Goal: Use online tool/utility: Utilize a website feature to perform a specific function

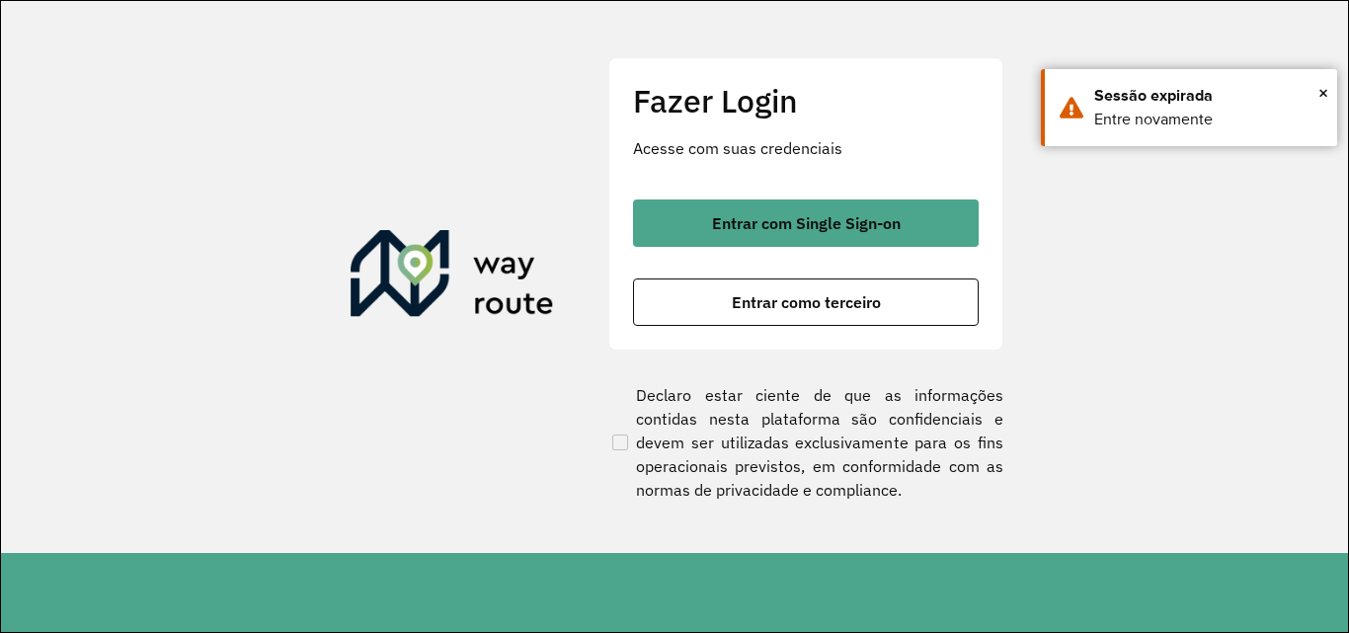
click at [782, 202] on button "Entrar com Single Sign-on" at bounding box center [806, 222] width 346 height 47
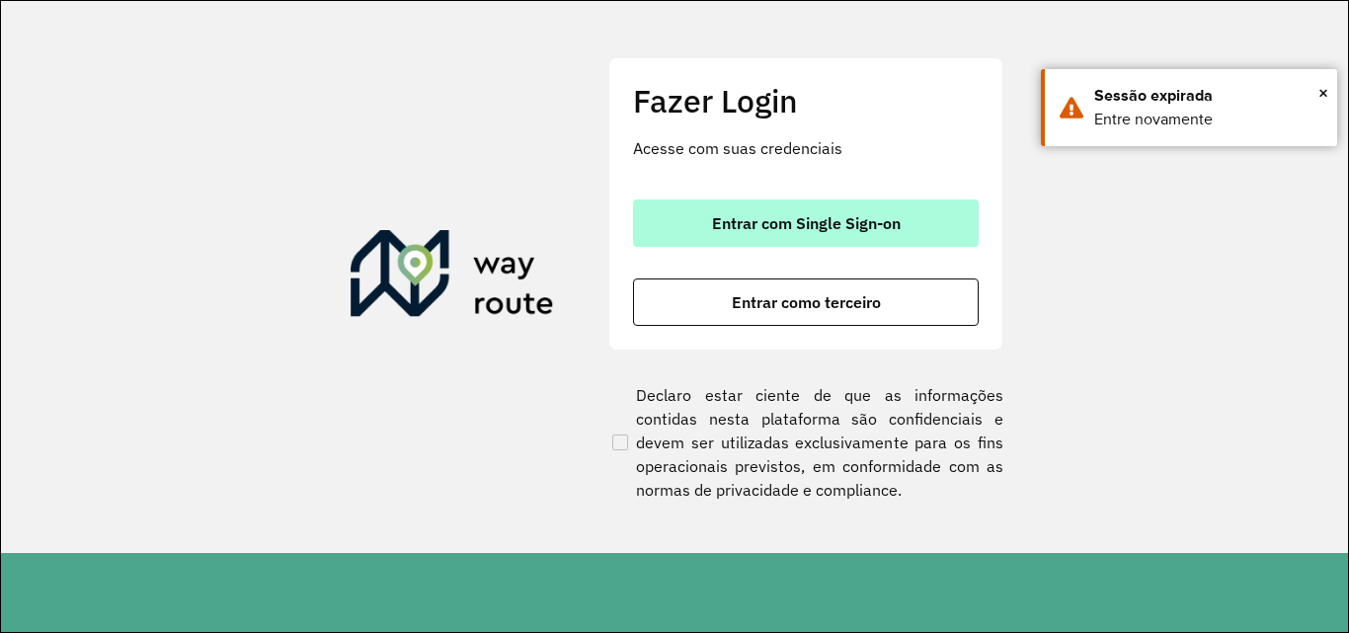
click at [838, 220] on span "Entrar com Single Sign-on" at bounding box center [806, 223] width 189 height 16
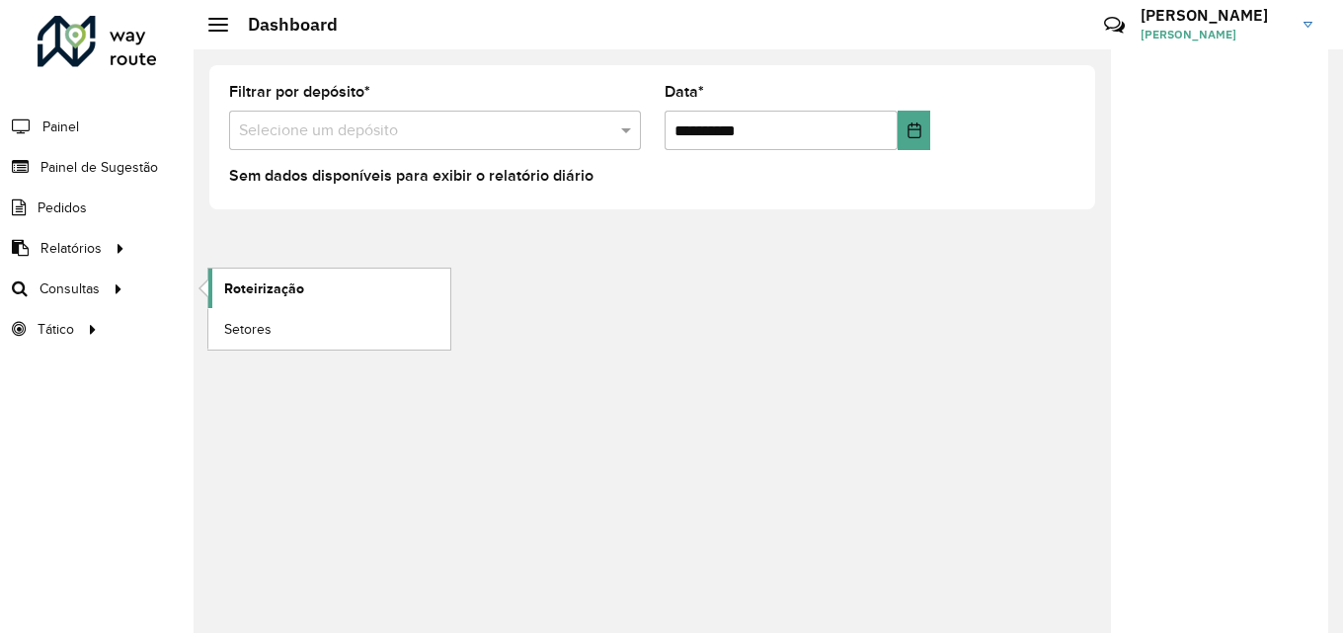
click at [256, 288] on span "Roteirização" at bounding box center [264, 288] width 80 height 21
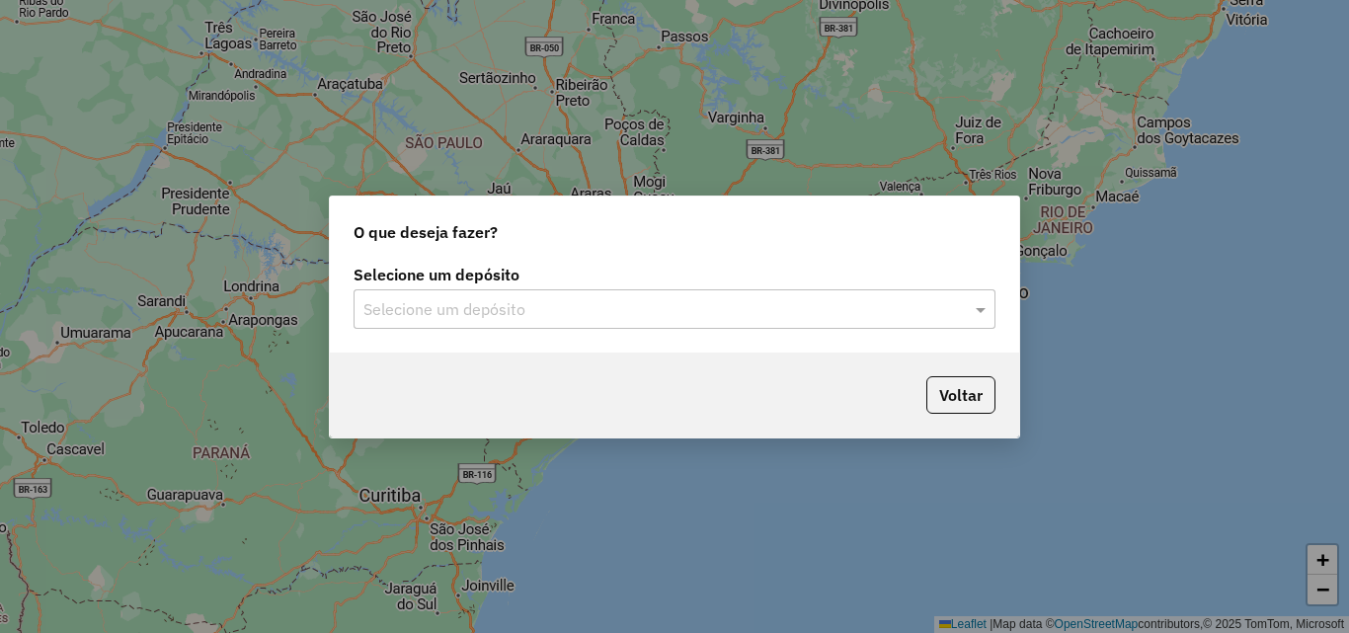
click at [529, 293] on div "Selecione um depósito" at bounding box center [675, 308] width 642 height 39
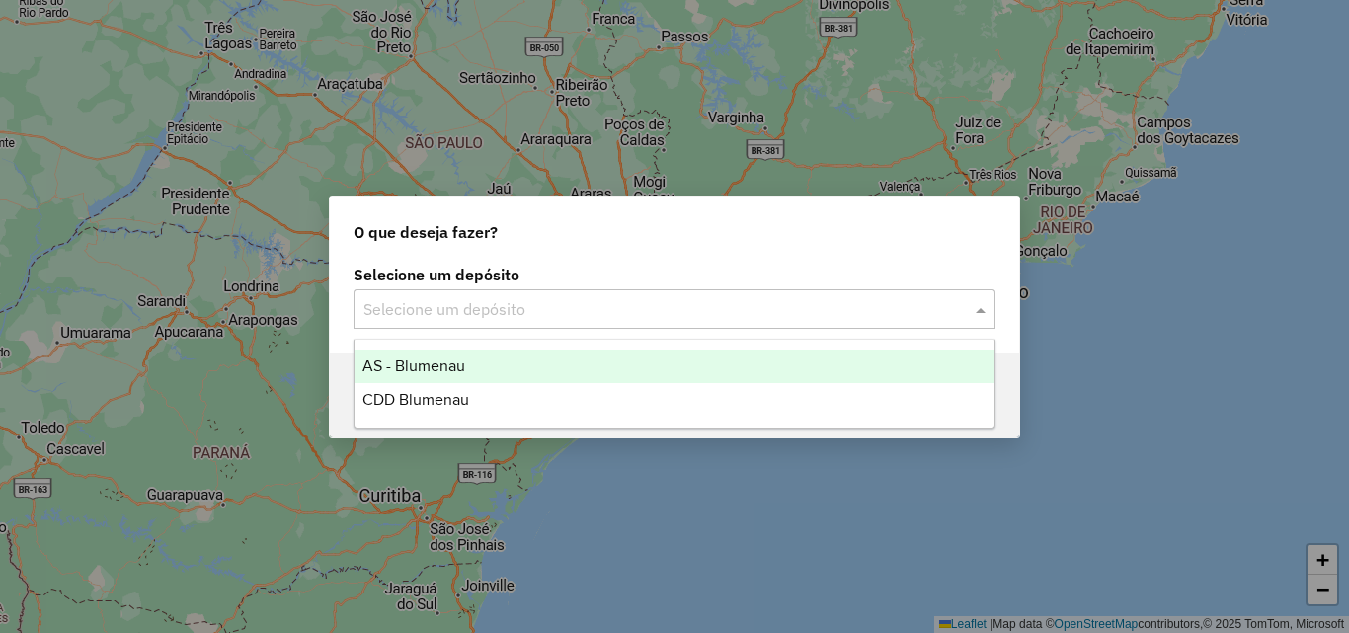
click at [418, 396] on span "CDD Blumenau" at bounding box center [415, 399] width 107 height 17
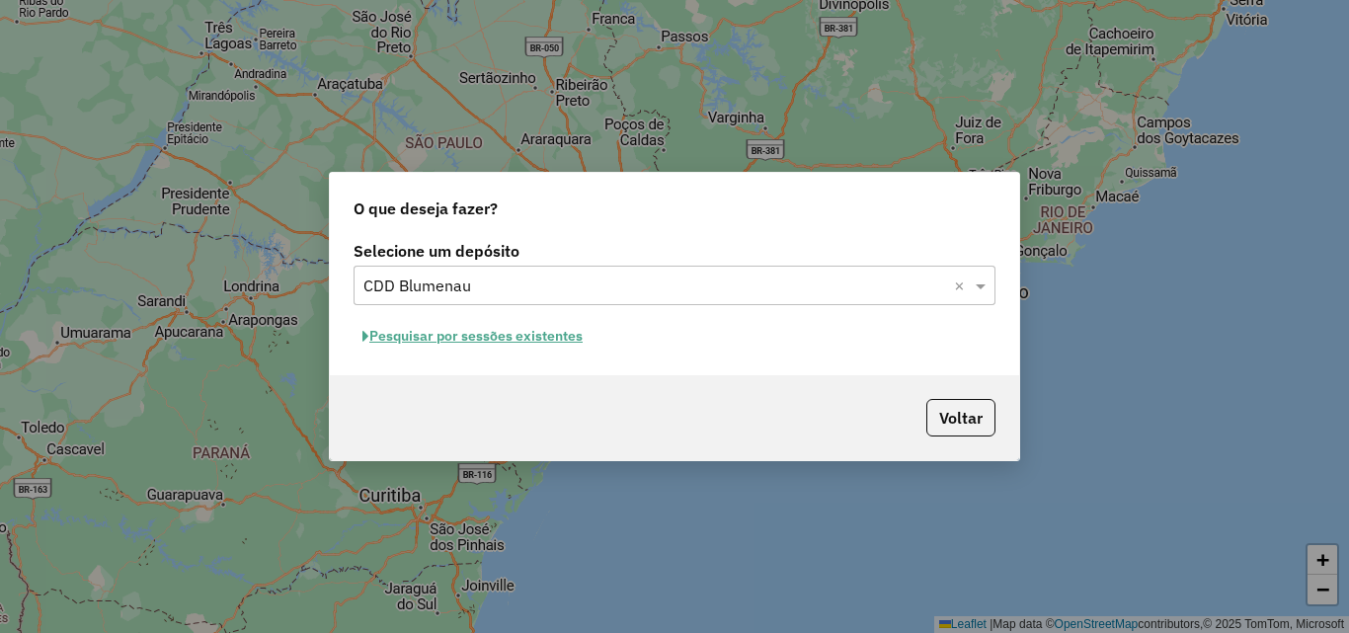
click at [546, 355] on div "Selecione um depósito Selecione um depósito × CDD Blumenau × Pesquisar por sess…" at bounding box center [674, 305] width 689 height 139
click at [536, 333] on button "Pesquisar por sessões existentes" at bounding box center [473, 336] width 238 height 31
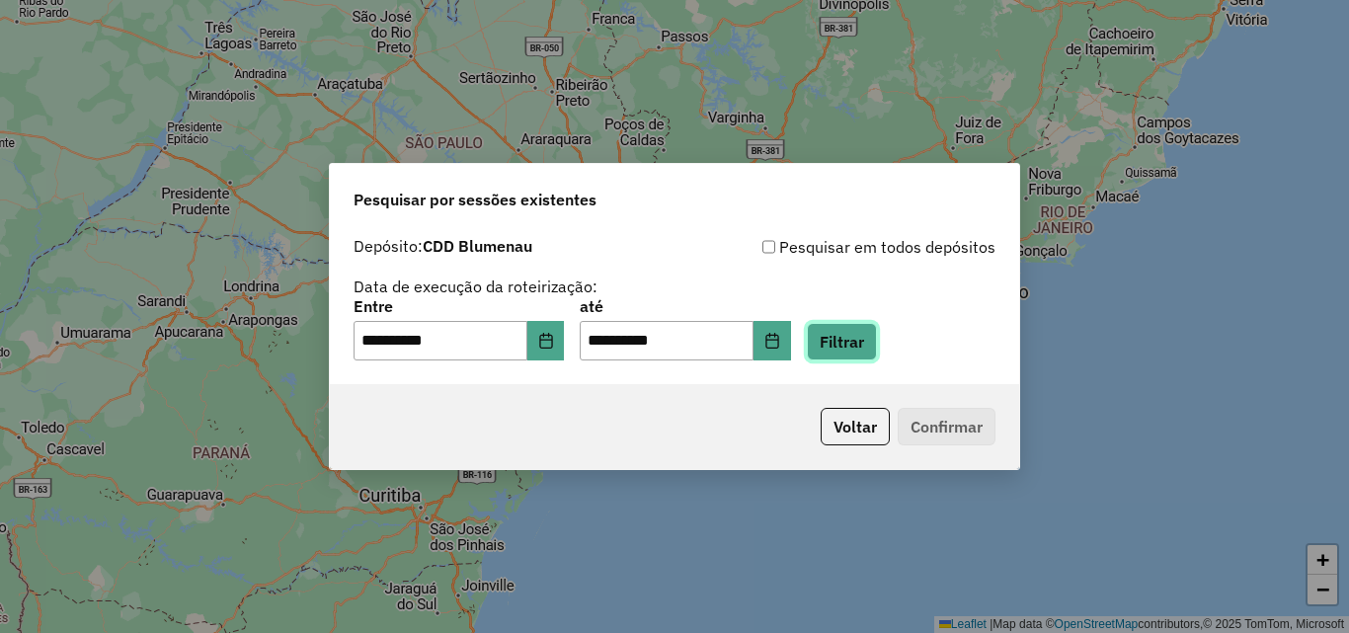
click at [877, 342] on button "Filtrar" at bounding box center [842, 342] width 70 height 38
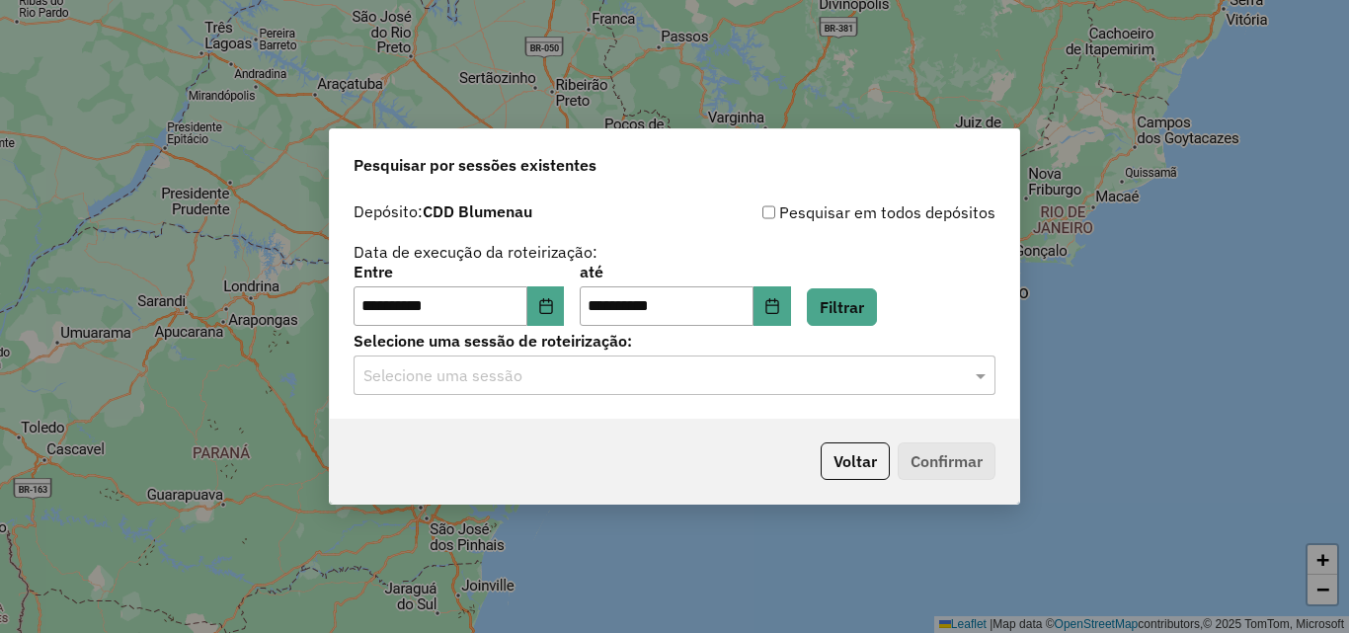
click at [303, 386] on div "**********" at bounding box center [674, 316] width 1349 height 633
click at [422, 368] on input "text" at bounding box center [654, 376] width 583 height 24
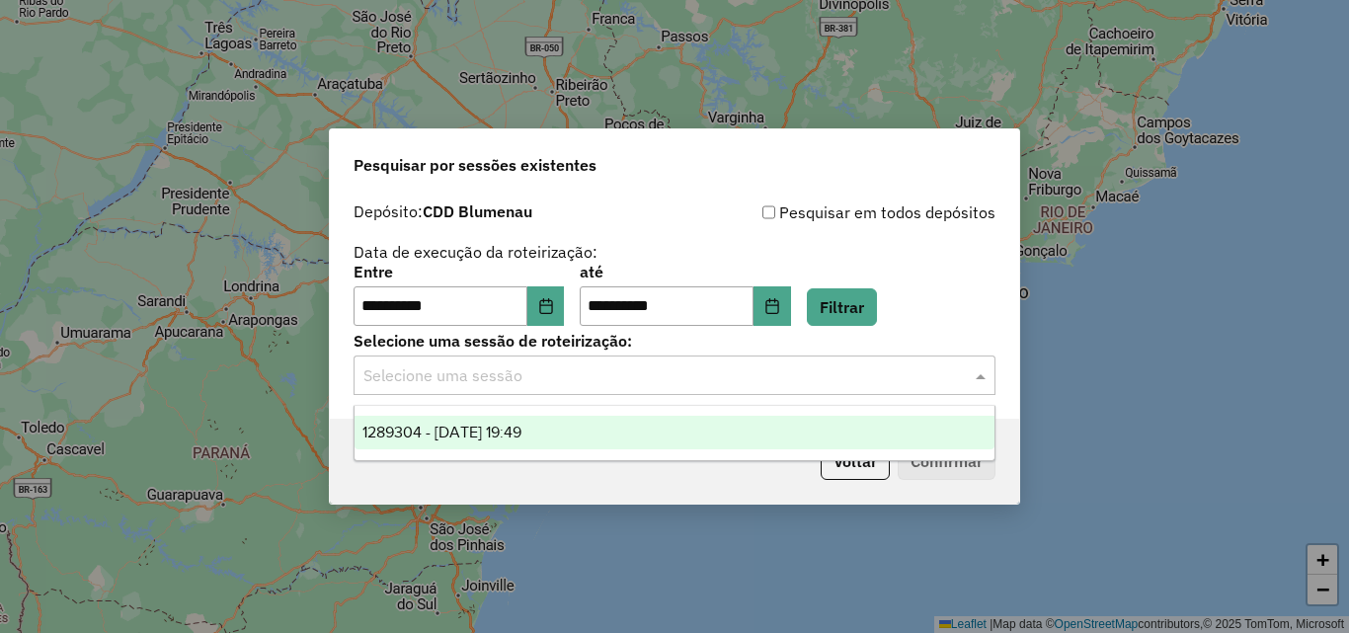
drag, startPoint x: 419, startPoint y: 435, endPoint x: 464, endPoint y: 439, distance: 45.6
click at [419, 434] on span "1289304 - 06/10/2025 19:49" at bounding box center [441, 432] width 159 height 17
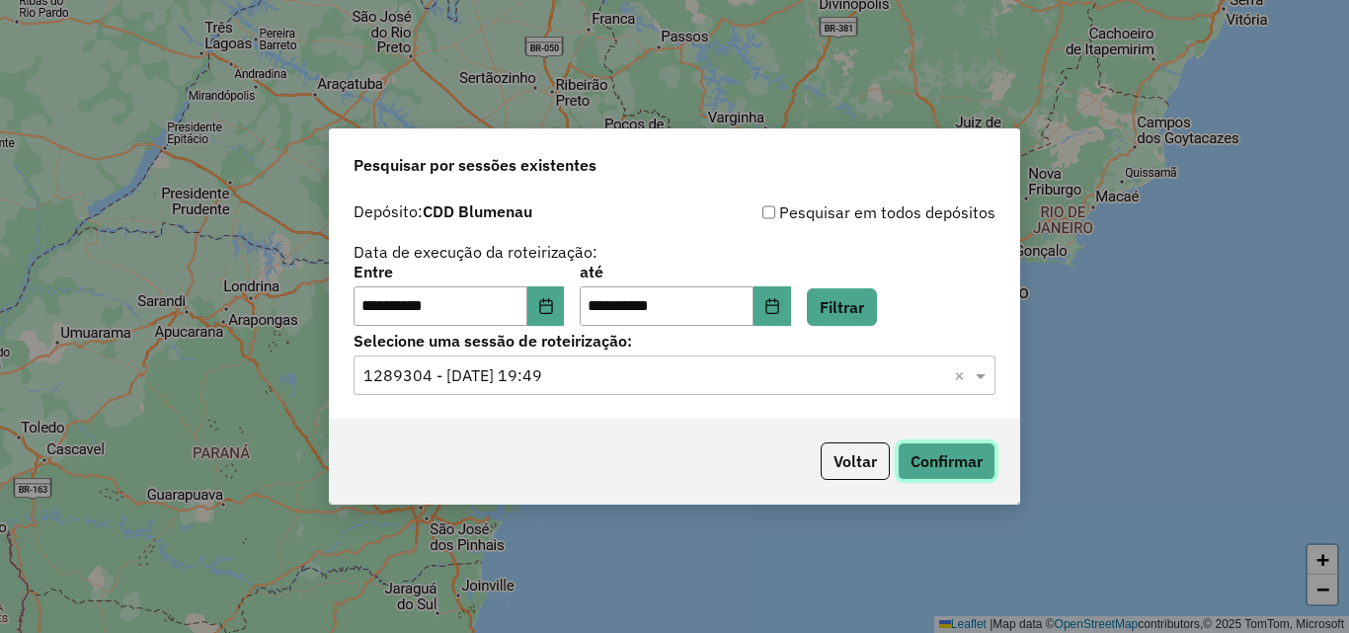
click at [938, 456] on button "Confirmar" at bounding box center [947, 461] width 98 height 38
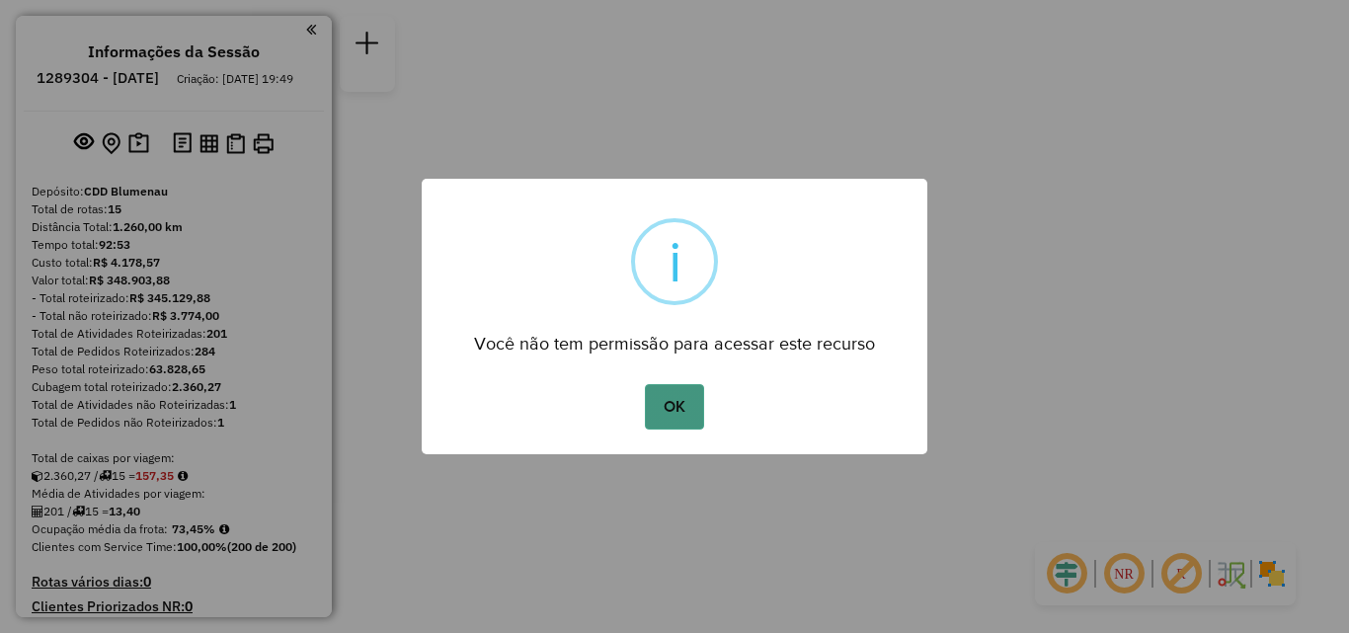
click at [698, 400] on button "OK" at bounding box center [674, 406] width 58 height 45
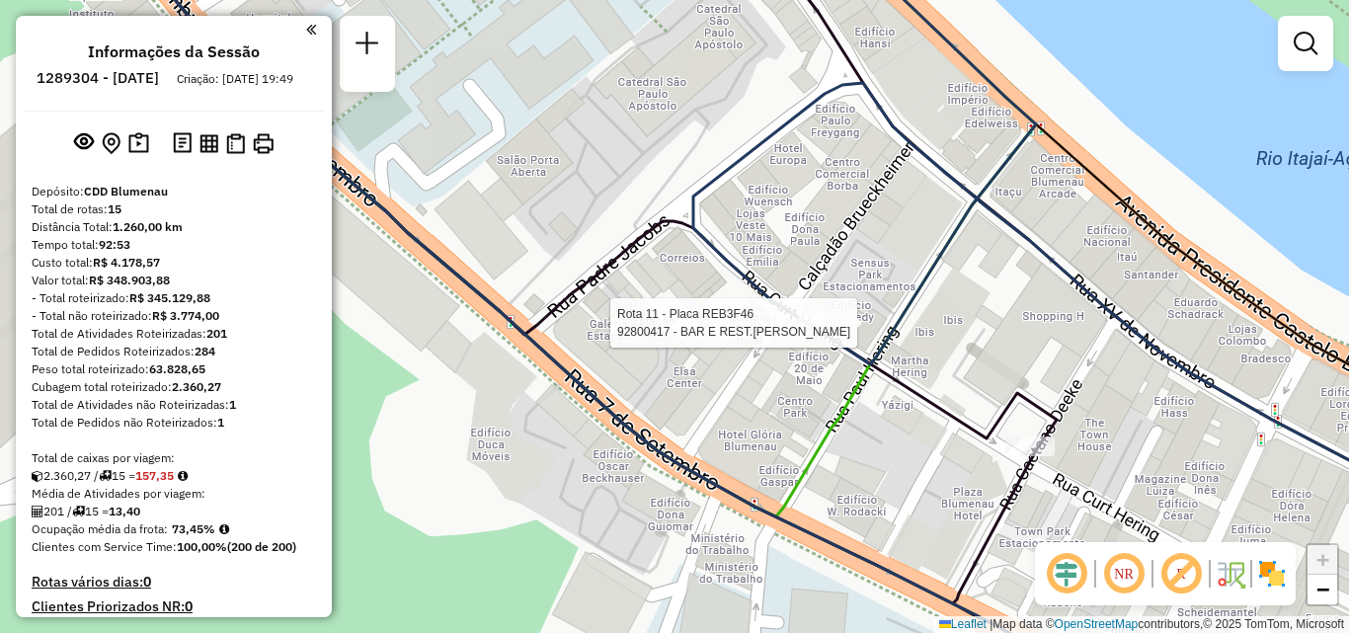
select select "**********"
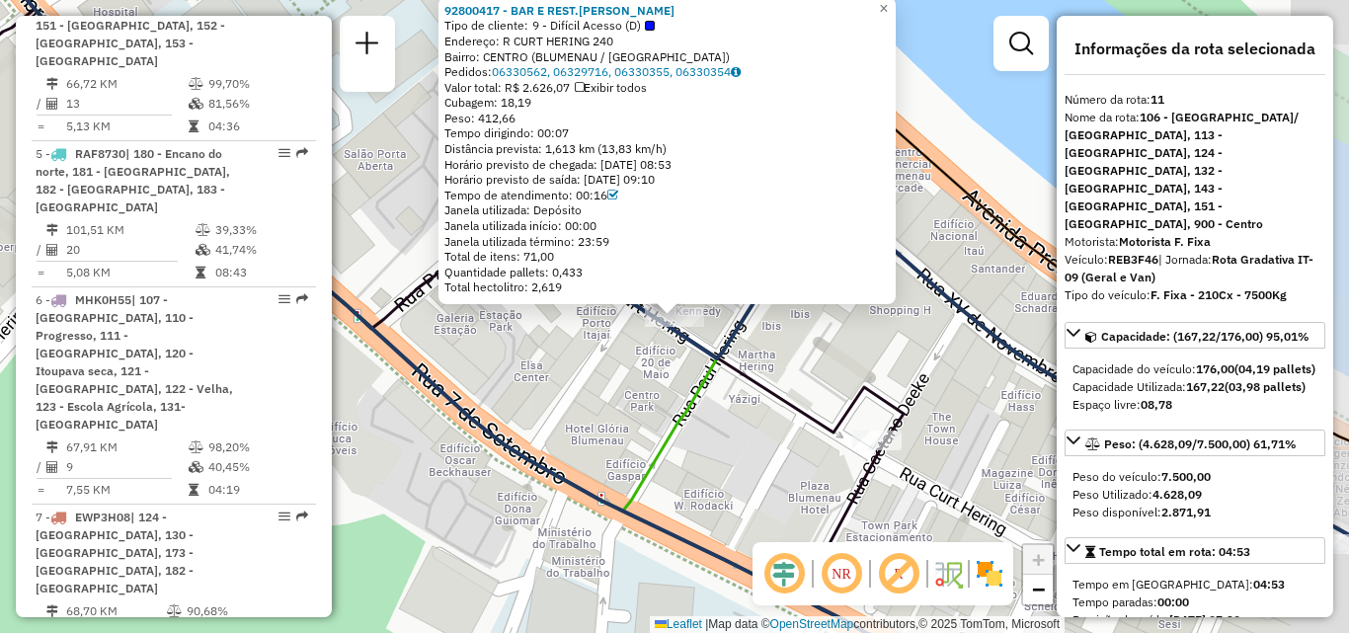
scroll to position [2015, 0]
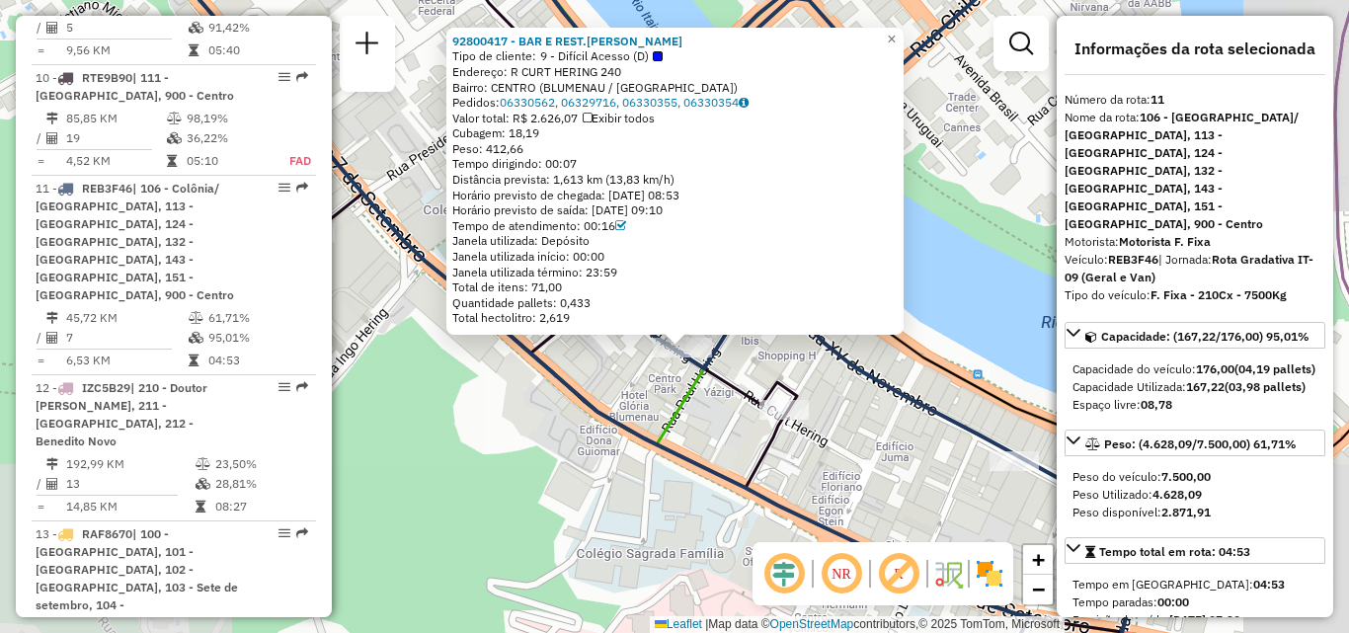
click at [656, 385] on div "92800417 - BAR E REST.[PERSON_NAME] L Tipo de cliente: 9 - Difícil Acesso (D) E…" at bounding box center [674, 316] width 1349 height 633
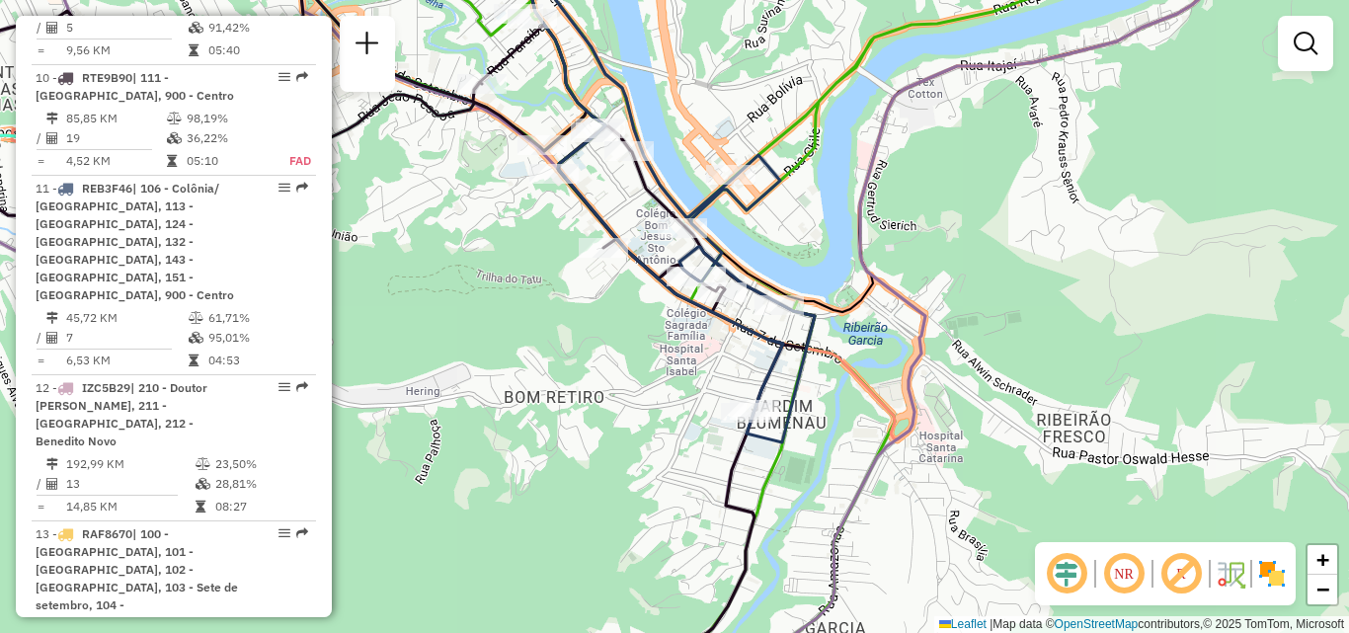
drag, startPoint x: 736, startPoint y: 366, endPoint x: 637, endPoint y: 354, distance: 99.5
click at [637, 354] on div "Janela de atendimento Grade de atendimento Capacidade Transportadoras Veículos …" at bounding box center [674, 316] width 1349 height 633
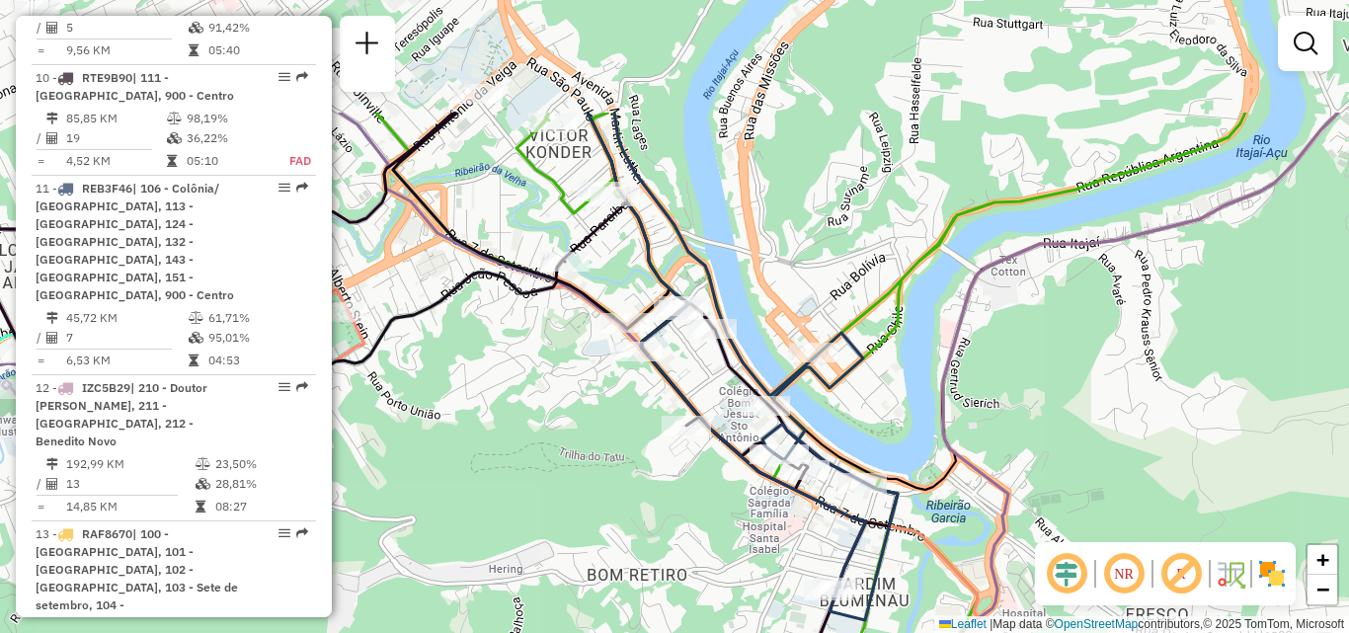
drag, startPoint x: 500, startPoint y: 300, endPoint x: 578, endPoint y: 438, distance: 158.7
click at [578, 438] on div "Janela de atendimento Grade de atendimento Capacidade Transportadoras Veículos …" at bounding box center [674, 316] width 1349 height 633
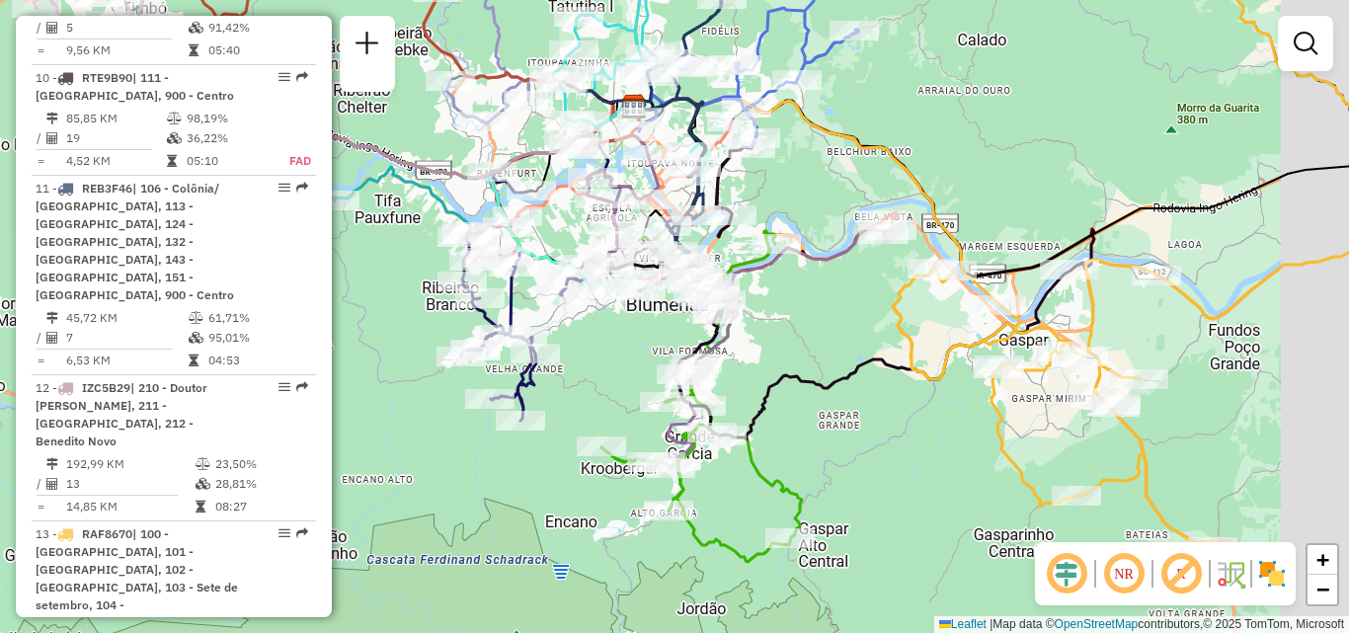
click at [902, 338] on icon at bounding box center [1148, 247] width 511 height 599
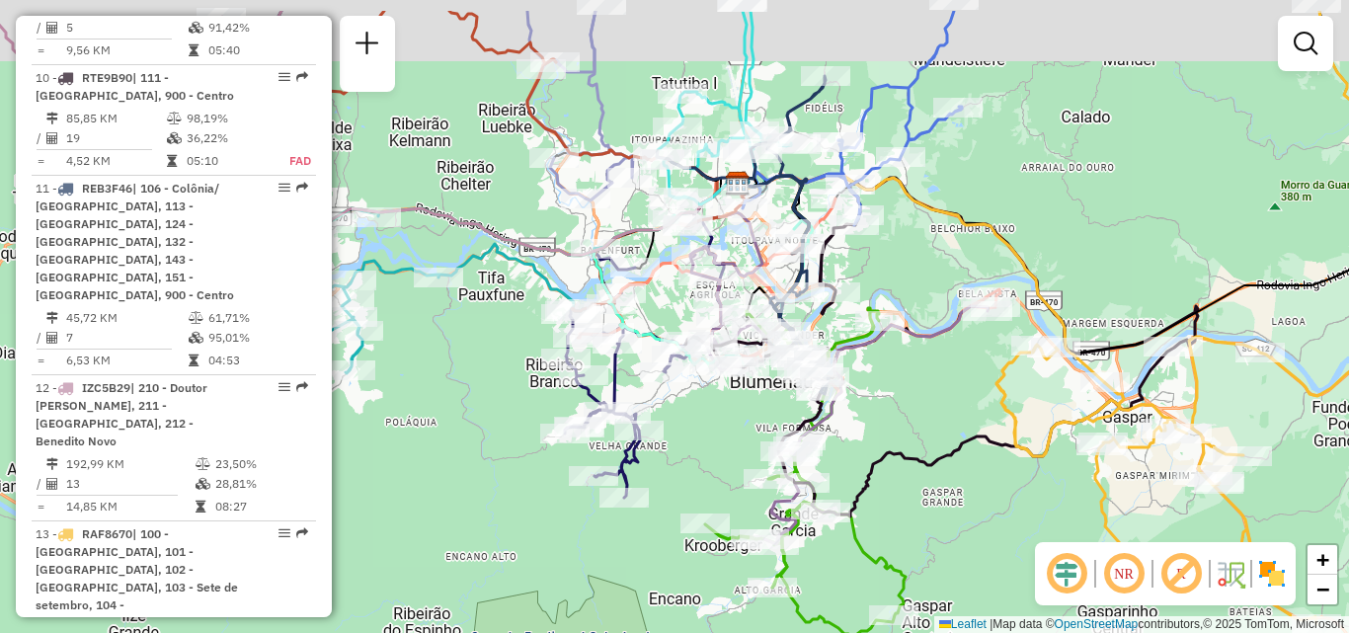
drag, startPoint x: 877, startPoint y: 455, endPoint x: 890, endPoint y: 464, distance: 15.6
click at [890, 464] on icon at bounding box center [941, 347] width 512 height 339
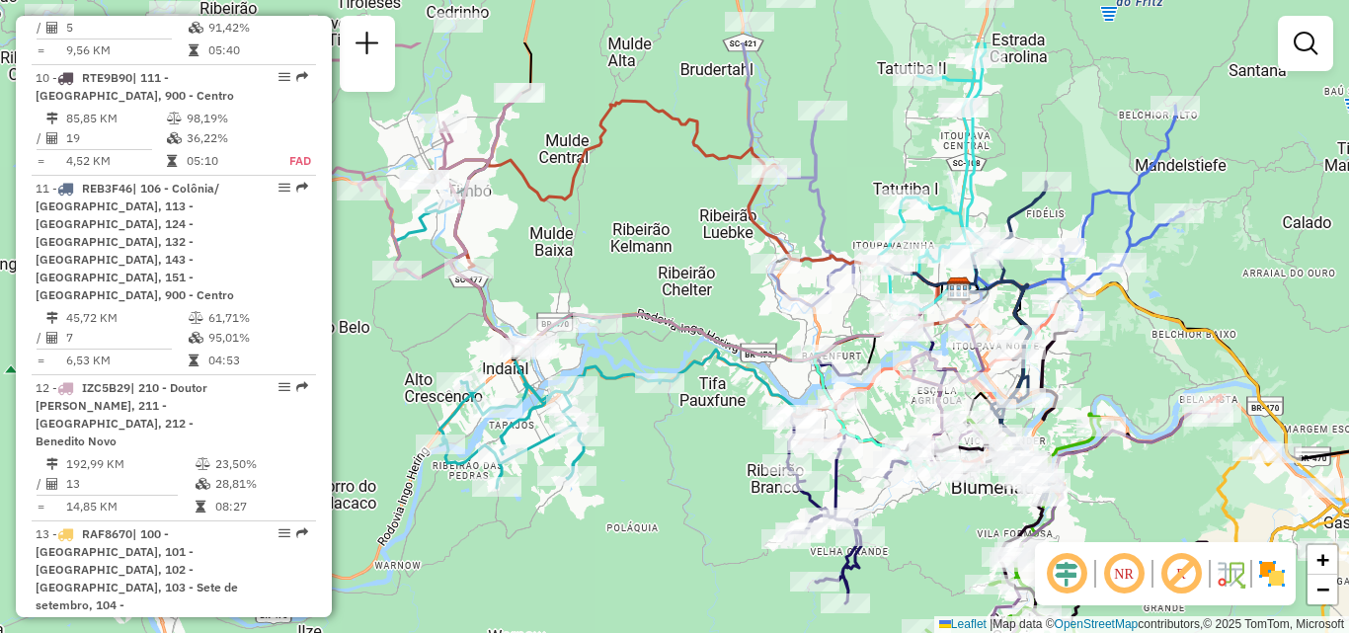
drag, startPoint x: 866, startPoint y: 254, endPoint x: 1087, endPoint y: 359, distance: 245.1
click at [1087, 359] on div "Rota 15 - Placa IZC5B48 92800795 - [PERSON_NAME] ME Janela de atendimento Grade…" at bounding box center [674, 316] width 1349 height 633
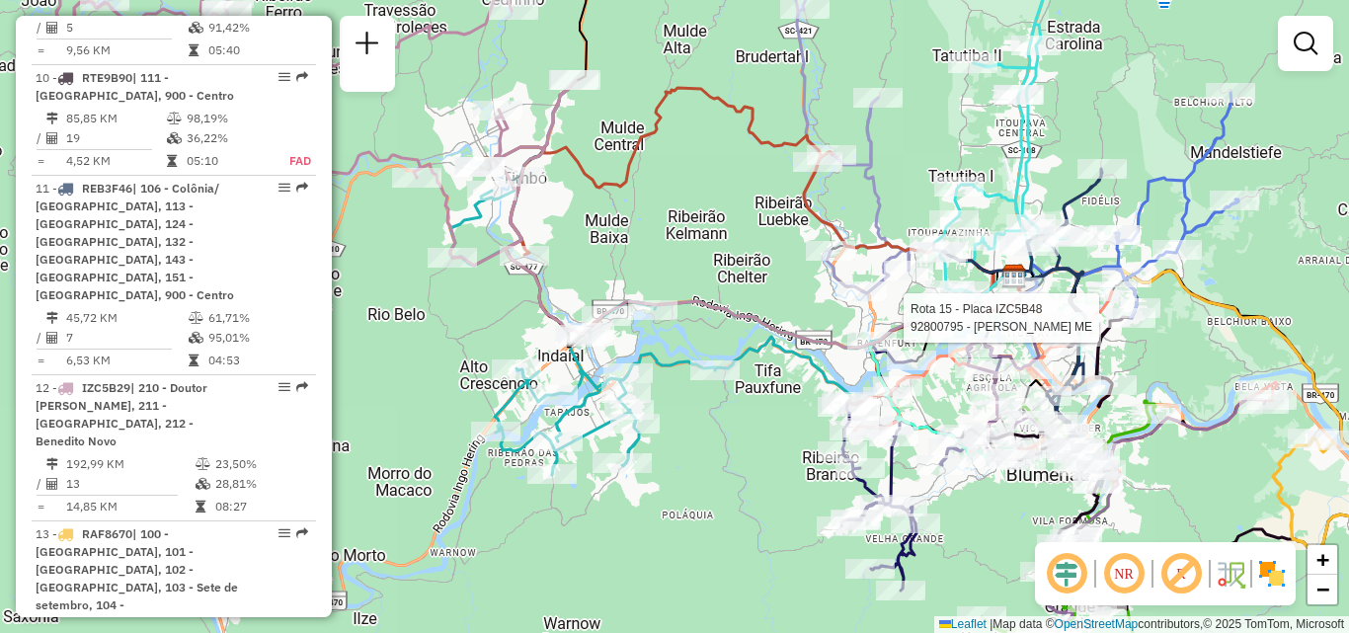
drag, startPoint x: 708, startPoint y: 327, endPoint x: 836, endPoint y: 299, distance: 131.3
click at [832, 300] on icon at bounding box center [761, 214] width 510 height 267
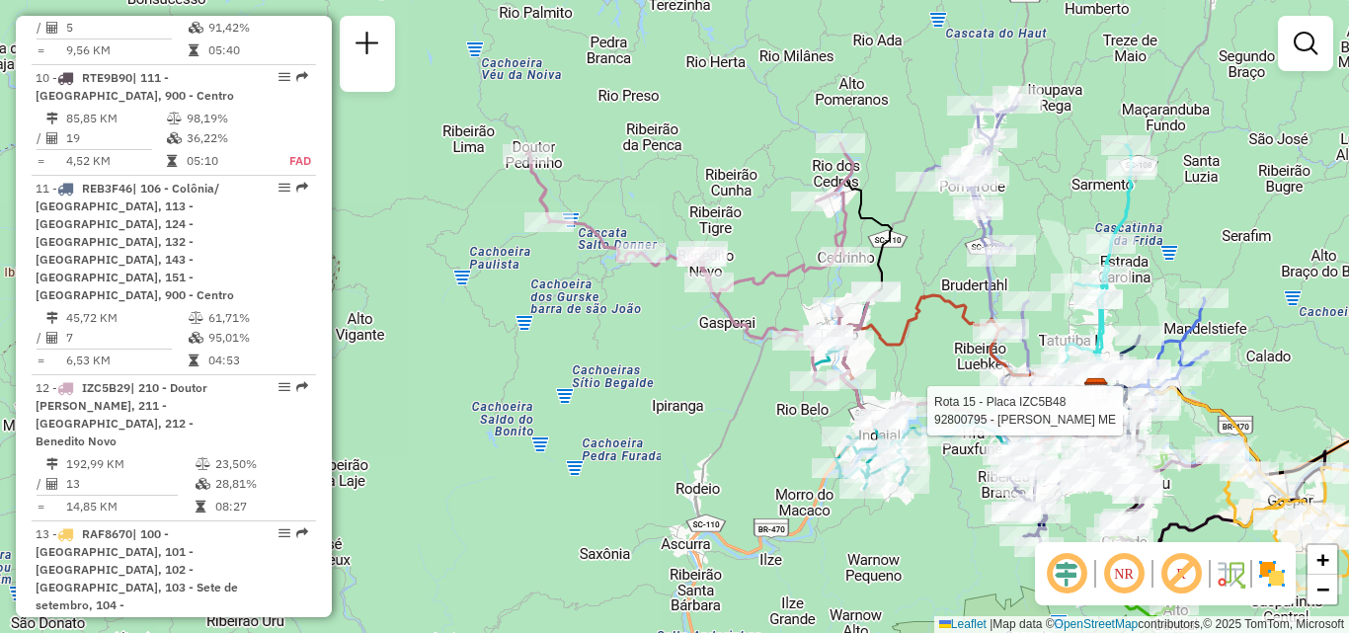
drag, startPoint x: 530, startPoint y: 435, endPoint x: 626, endPoint y: 399, distance: 102.5
click at [627, 408] on div "Rota 15 - Placa IZC5B48 92800795 - [PERSON_NAME] ME Janela de atendimento Grade…" at bounding box center [674, 316] width 1349 height 633
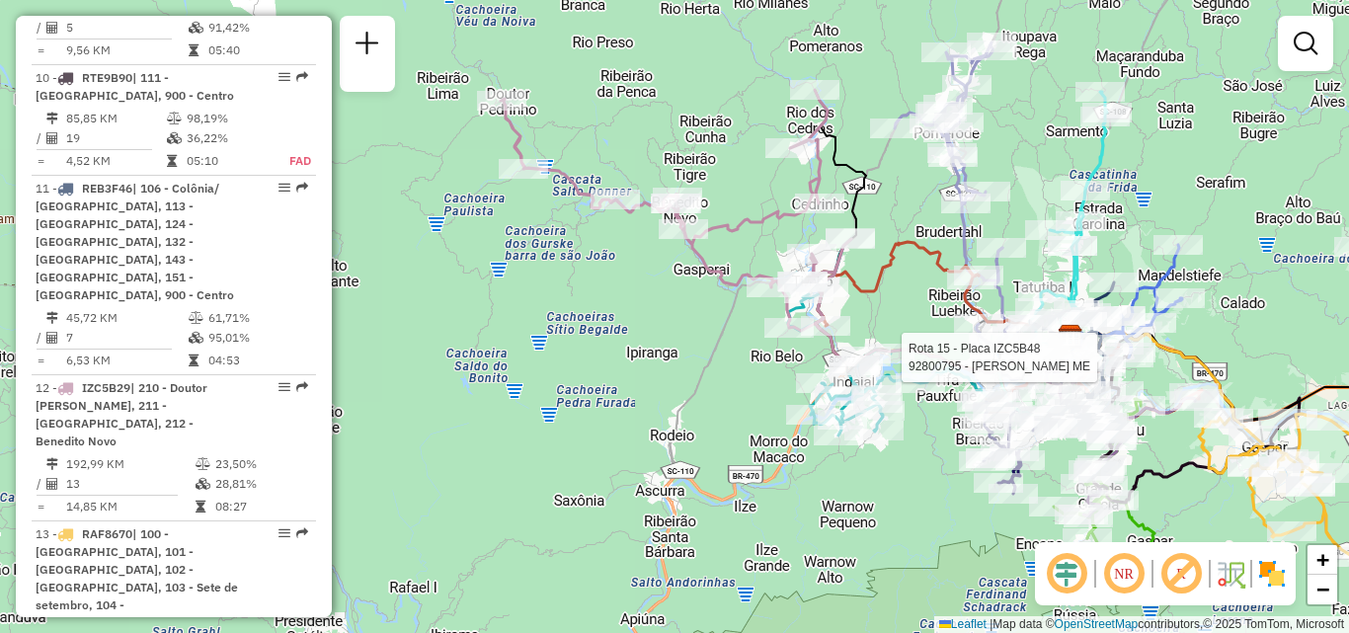
click at [560, 415] on div "Rota 15 - Placa IZC5B48 92800795 - [PERSON_NAME] ME Janela de atendimento Grade…" at bounding box center [674, 316] width 1349 height 633
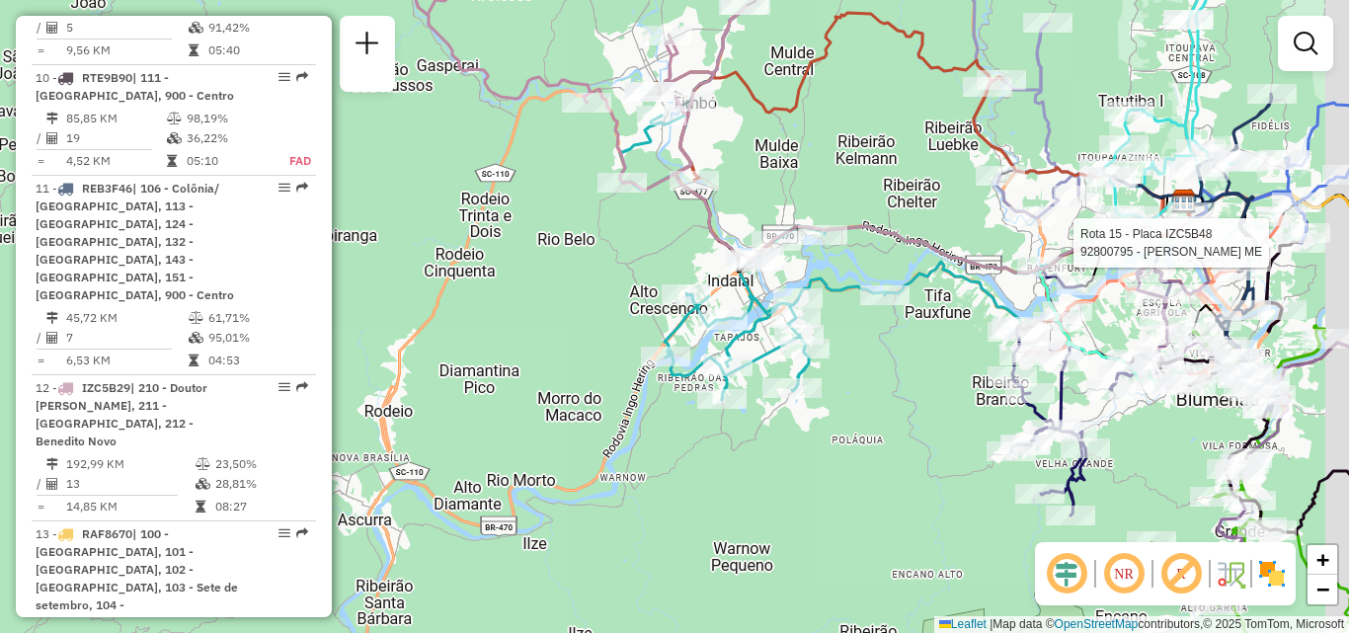
drag, startPoint x: 865, startPoint y: 410, endPoint x: 617, endPoint y: 448, distance: 250.8
click at [621, 447] on div "Rota 15 - Placa IZC5B48 92800795 - [PERSON_NAME] ME Janela de atendimento Grade…" at bounding box center [674, 316] width 1349 height 633
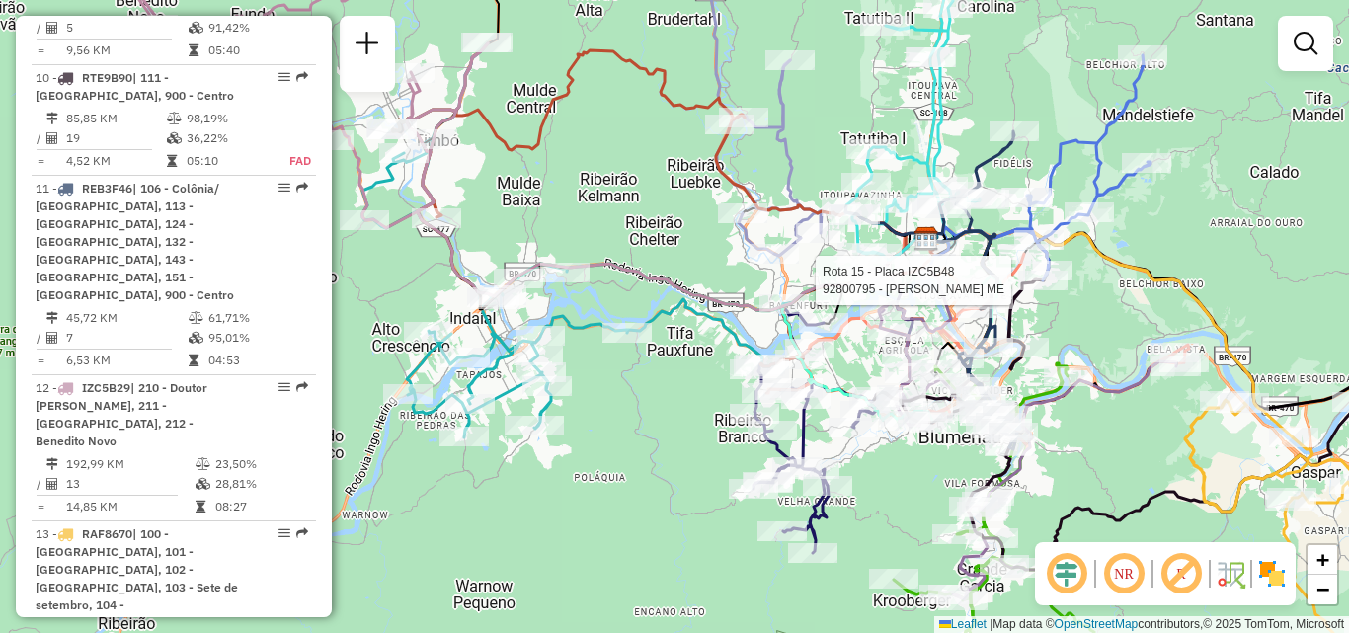
drag, startPoint x: 654, startPoint y: 453, endPoint x: 562, endPoint y: 454, distance: 91.8
click at [575, 452] on div "Rota 15 - Placa IZC5B48 92800795 - [PERSON_NAME] ME Janela de atendimento Grade…" at bounding box center [674, 316] width 1349 height 633
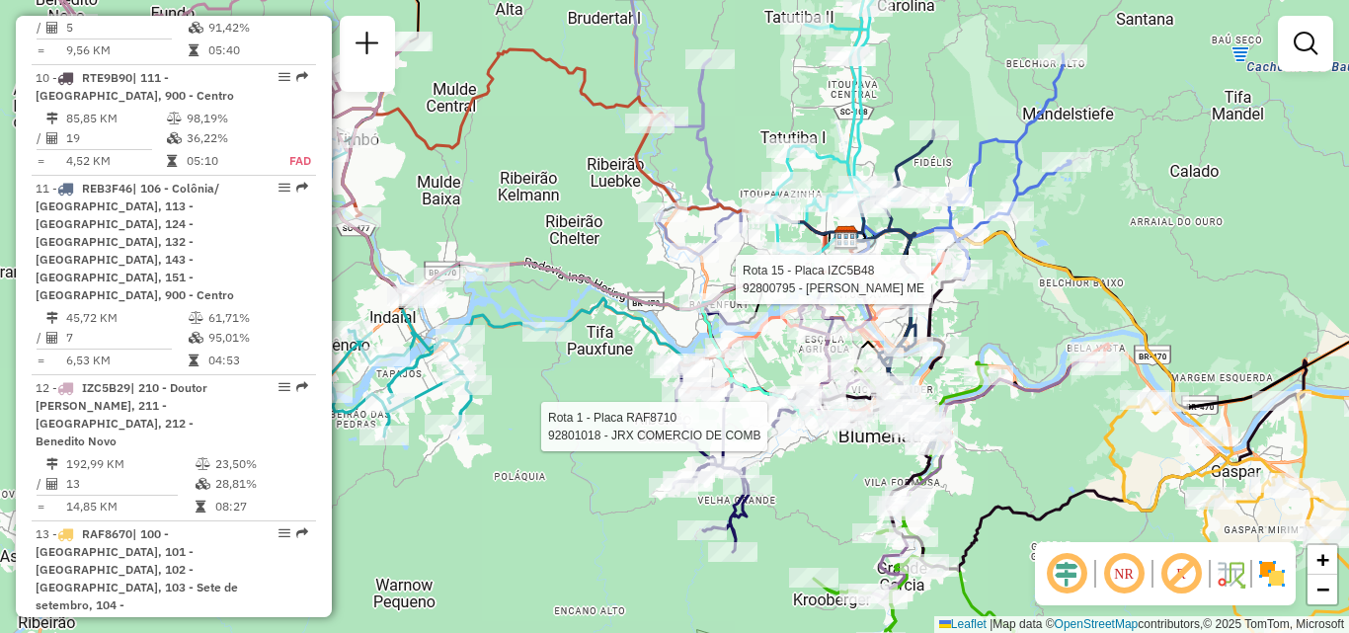
select select "**********"
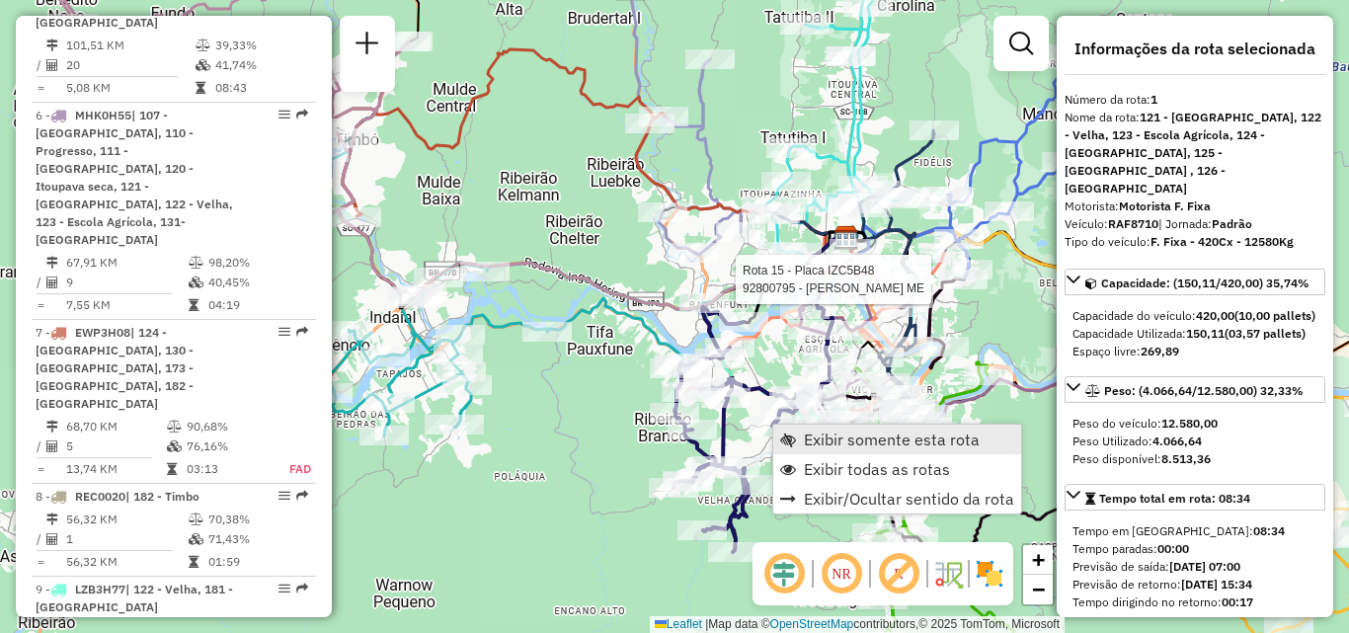
scroll to position [767, 0]
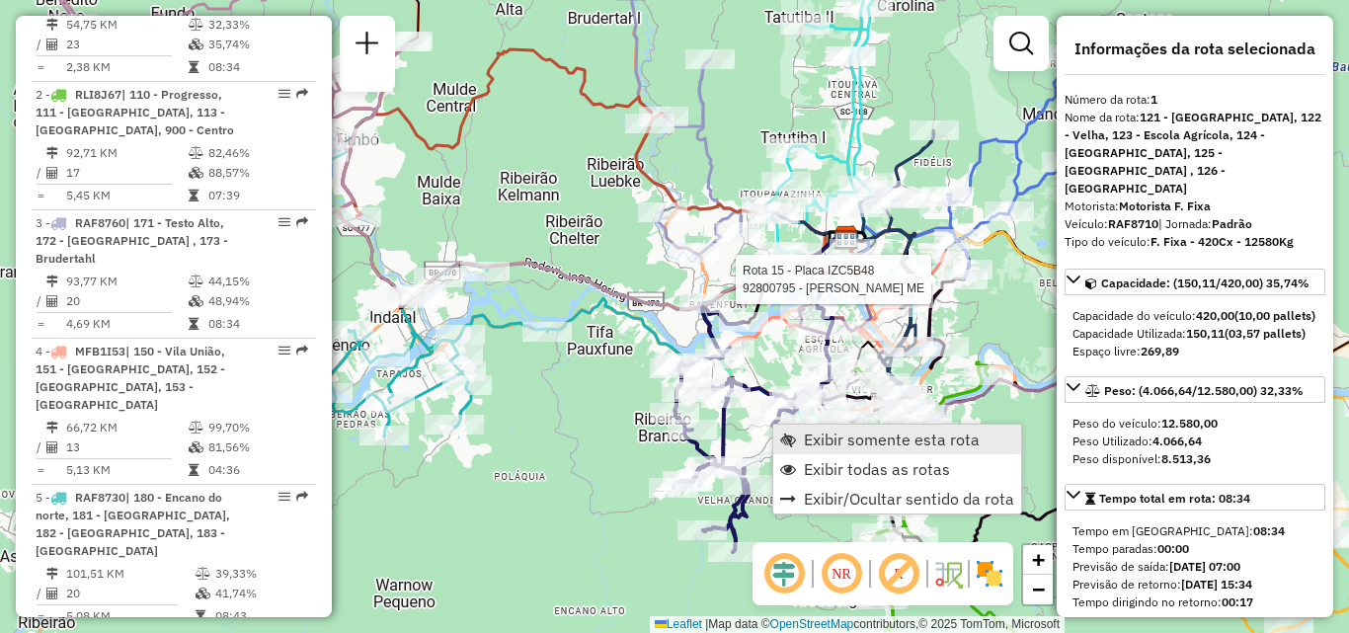
click at [811, 439] on span "Exibir somente esta rota" at bounding box center [892, 440] width 176 height 16
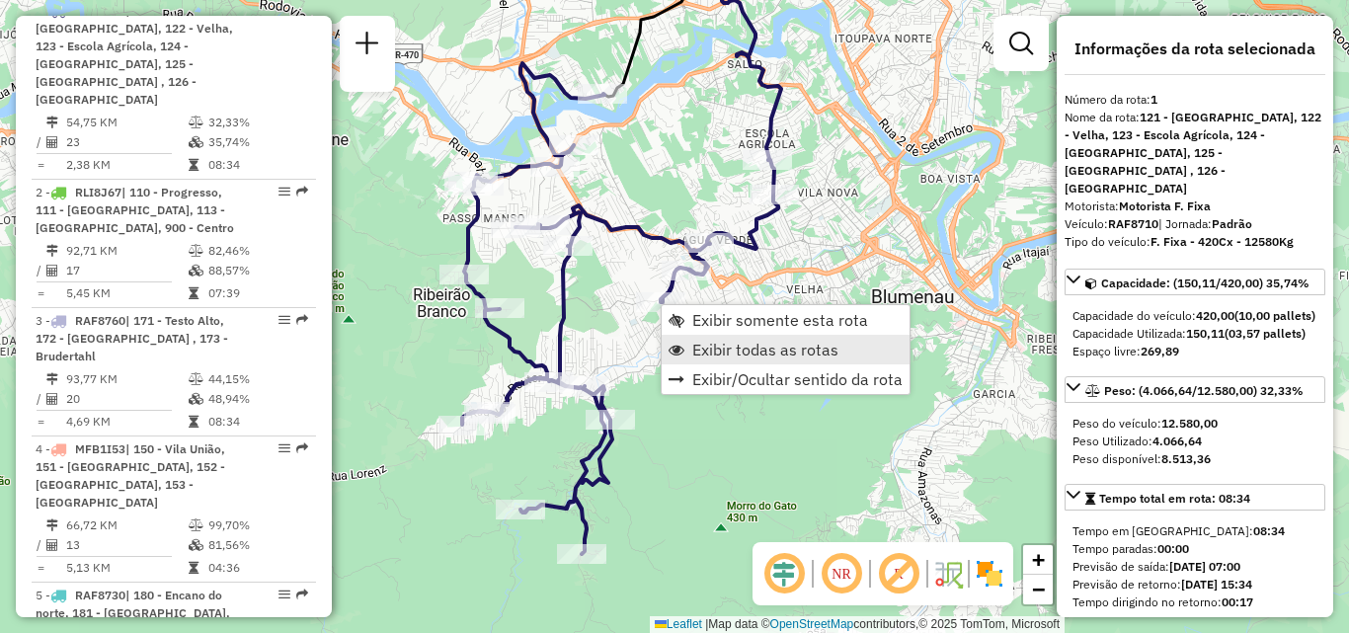
click at [747, 359] on link "Exibir todas as rotas" at bounding box center [786, 350] width 248 height 30
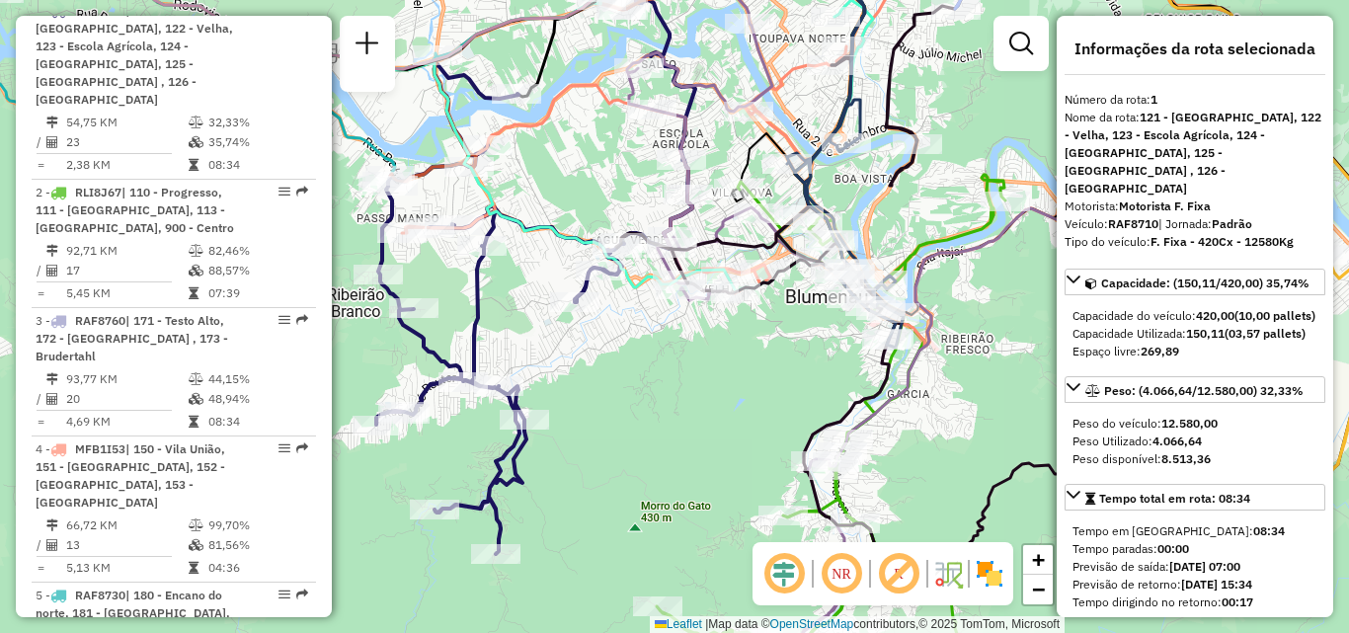
drag, startPoint x: 860, startPoint y: 387, endPoint x: 547, endPoint y: 330, distance: 318.2
click at [555, 333] on div "Janela de atendimento Grade de atendimento Capacidade Transportadoras Veículos …" at bounding box center [674, 316] width 1349 height 633
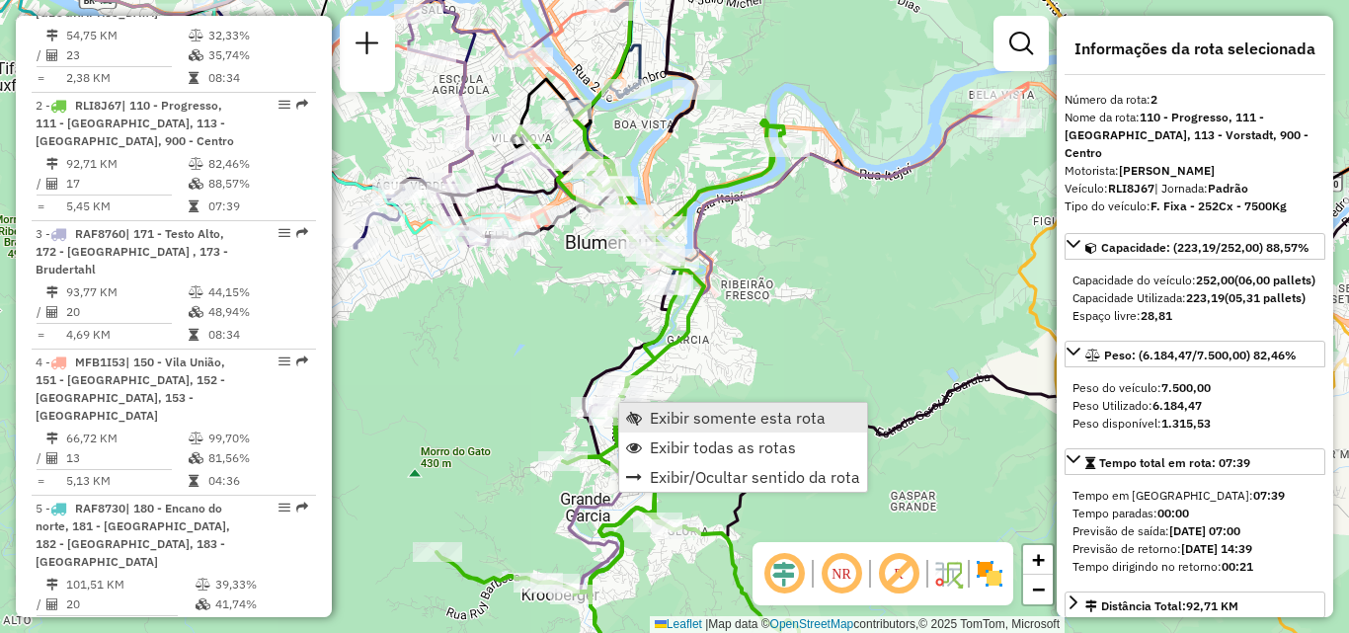
scroll to position [913, 0]
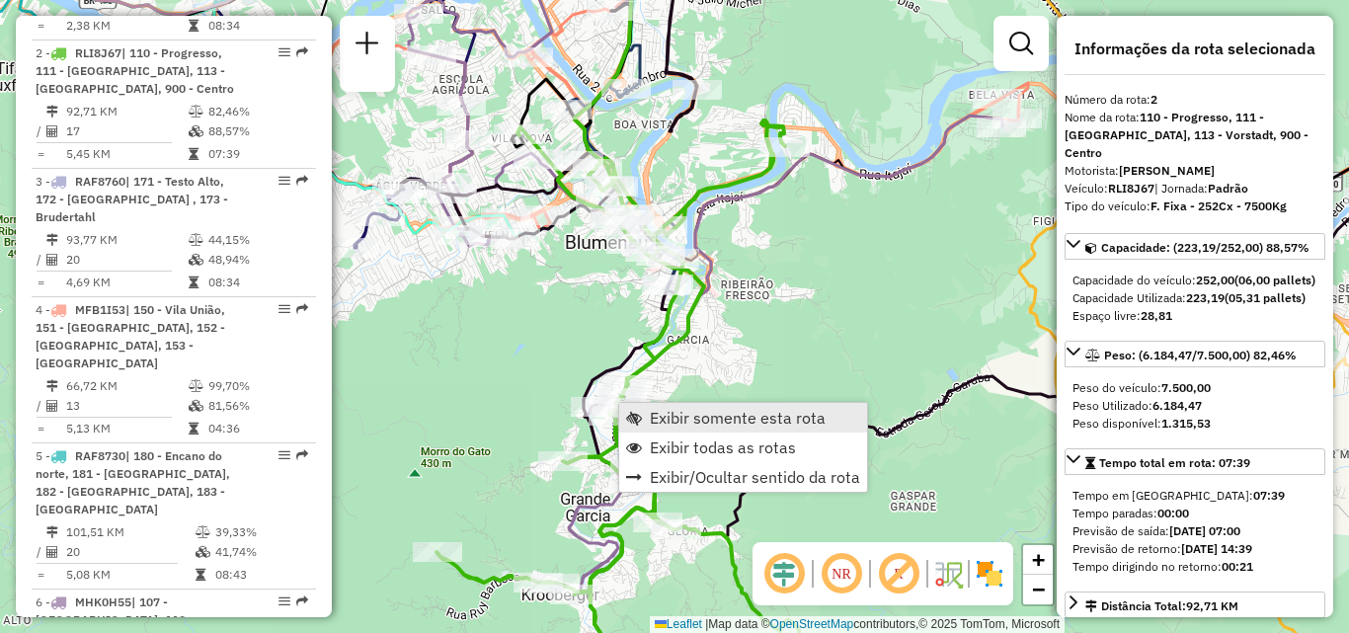
click at [674, 407] on link "Exibir somente esta rota" at bounding box center [743, 418] width 248 height 30
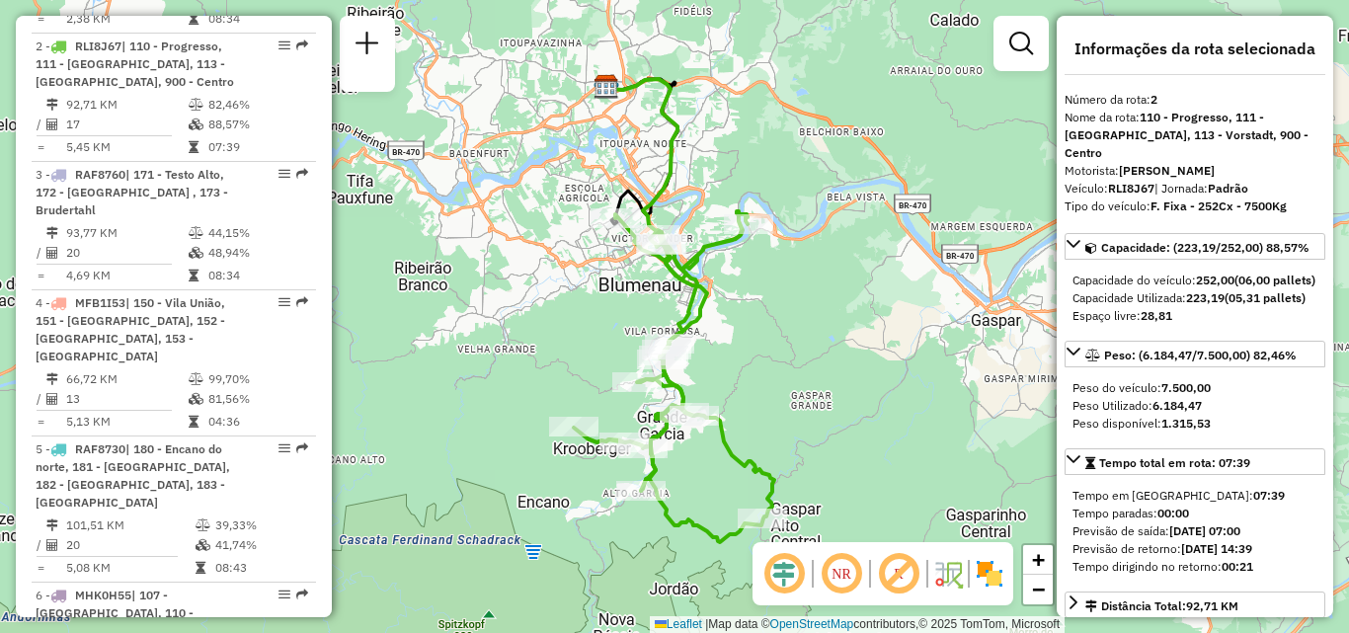
drag, startPoint x: 809, startPoint y: 388, endPoint x: 791, endPoint y: 339, distance: 52.5
click at [799, 353] on div "Janela de atendimento Grade de atendimento Capacidade Transportadoras Veículos …" at bounding box center [674, 316] width 1349 height 633
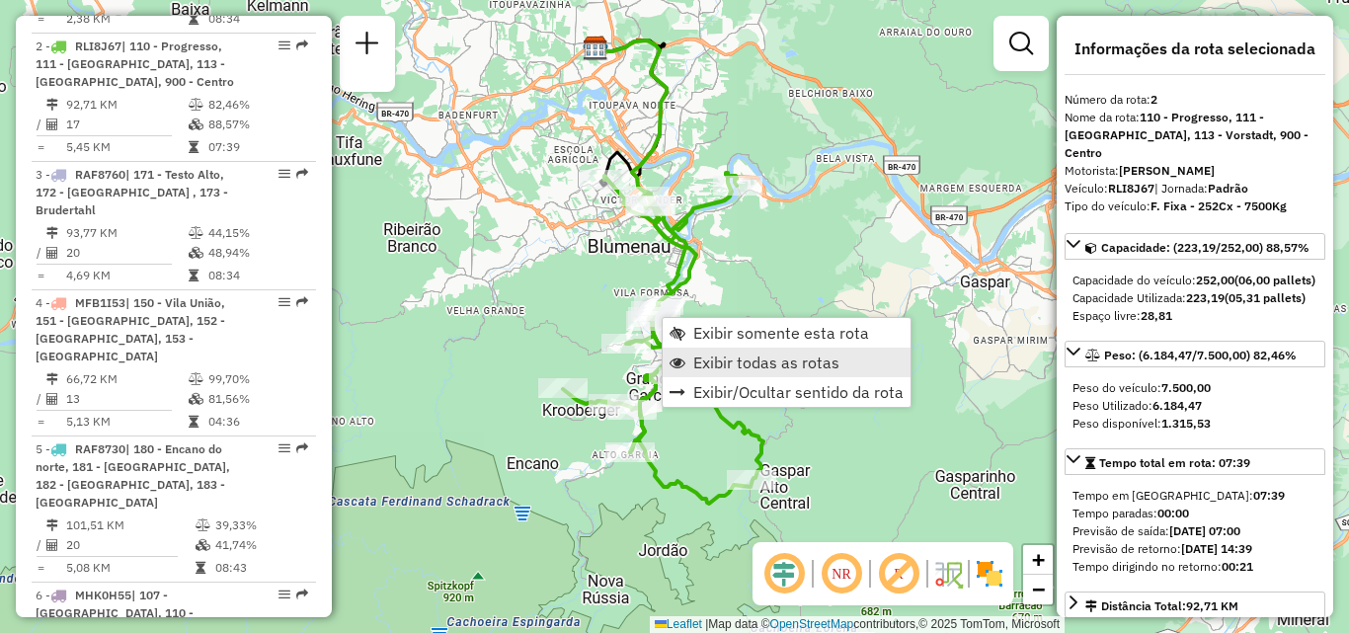
click at [729, 352] on link "Exibir todas as rotas" at bounding box center [787, 363] width 248 height 30
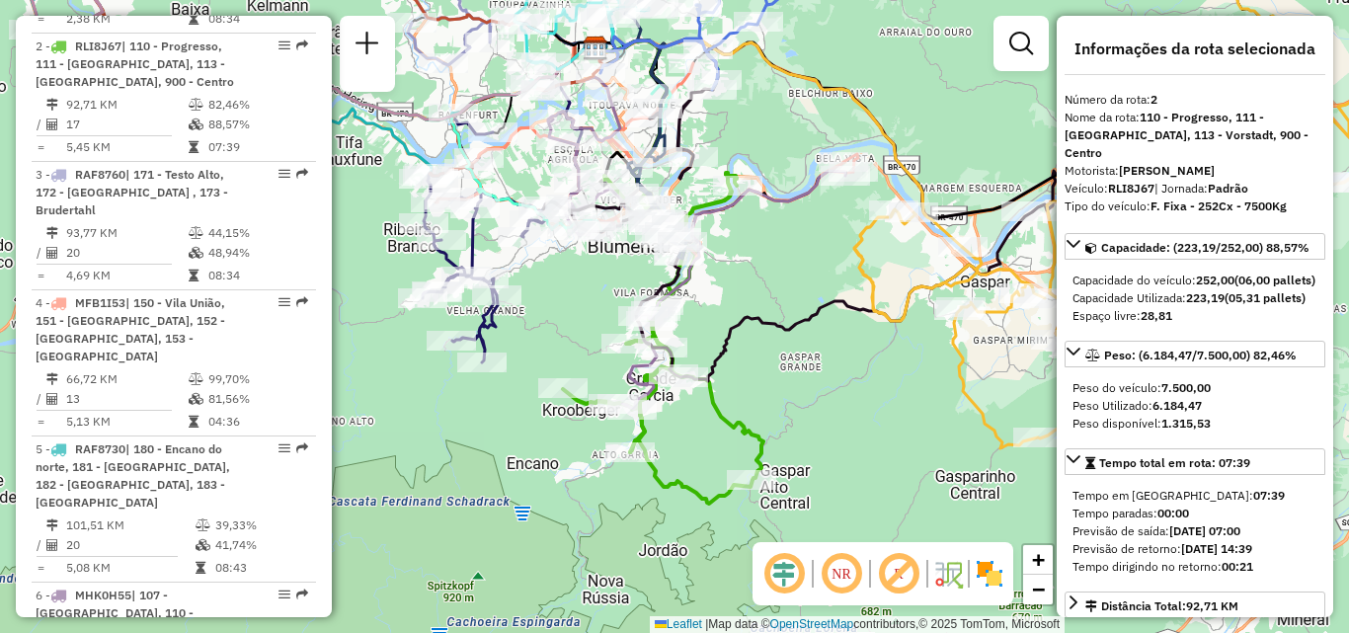
drag, startPoint x: 728, startPoint y: 284, endPoint x: 745, endPoint y: 336, distance: 54.0
click at [744, 336] on div "Janela de atendimento Grade de atendimento Capacidade Transportadoras Veículos …" at bounding box center [674, 316] width 1349 height 633
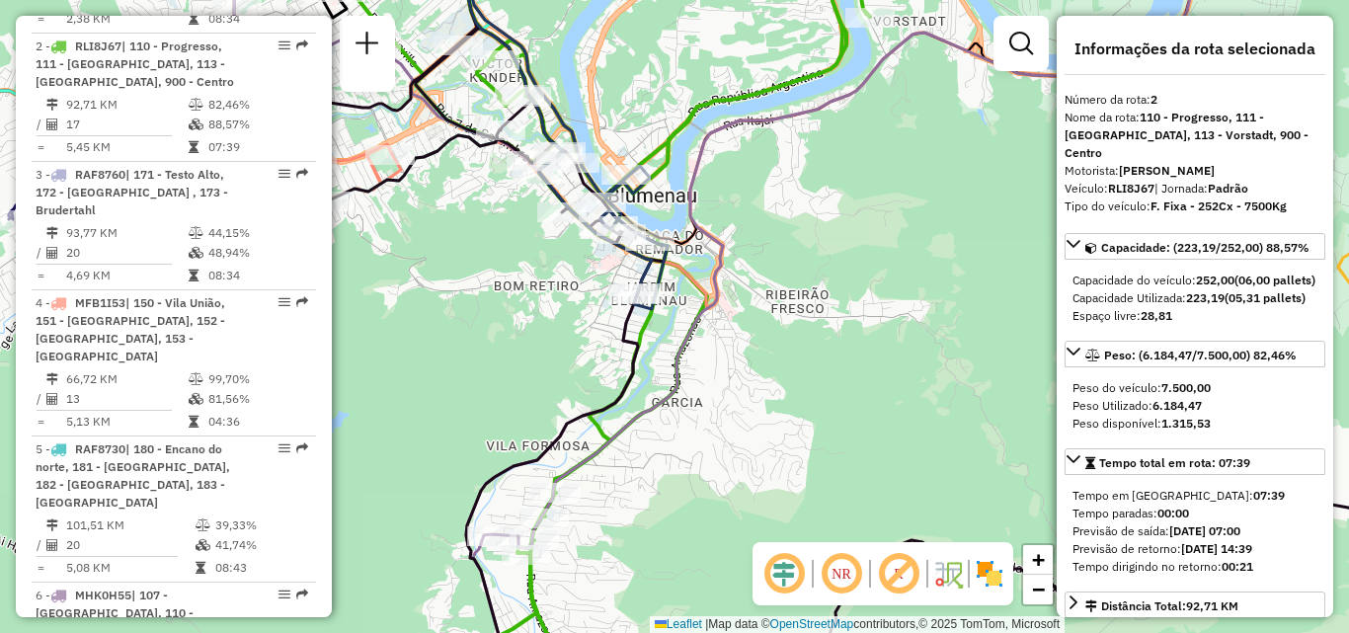
drag, startPoint x: 851, startPoint y: 450, endPoint x: 857, endPoint y: 468, distance: 18.7
click at [858, 469] on div "Janela de atendimento Grade de atendimento Capacidade Transportadoras Veículos …" at bounding box center [674, 316] width 1349 height 633
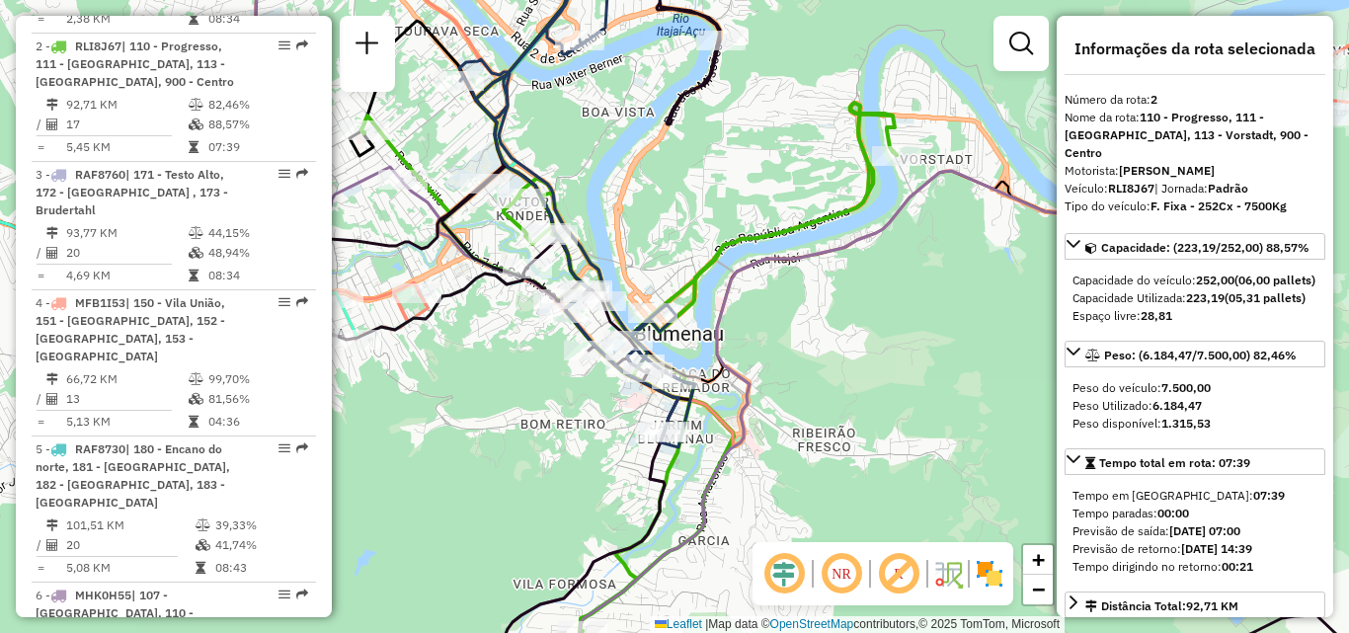
drag, startPoint x: 766, startPoint y: 283, endPoint x: 900, endPoint y: 374, distance: 161.3
click at [897, 380] on div "Janela de atendimento Grade de atendimento Capacidade Transportadoras Veículos …" at bounding box center [674, 316] width 1349 height 633
